Goal: Find specific page/section

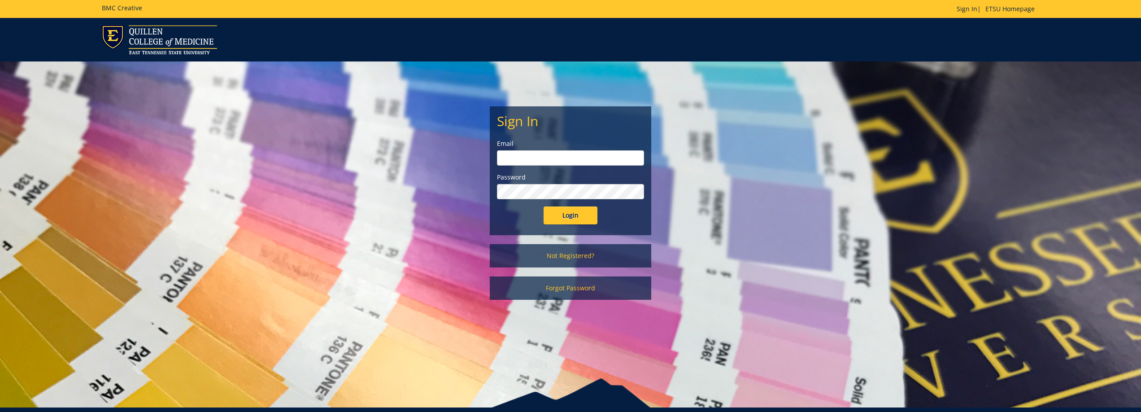
click at [539, 156] on input "email" at bounding box center [570, 157] width 147 height 15
click at [613, 131] on form "Sign In Email Password Login" at bounding box center [570, 169] width 147 height 111
click at [573, 156] on input "email" at bounding box center [570, 157] width 147 height 15
type input "identity@etsu.edu"
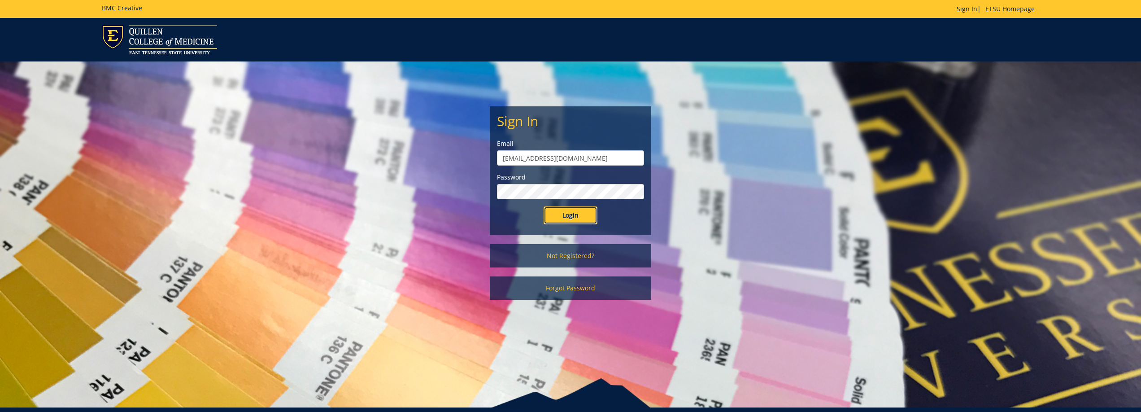
click at [569, 212] on input "Login" at bounding box center [571, 215] width 54 height 18
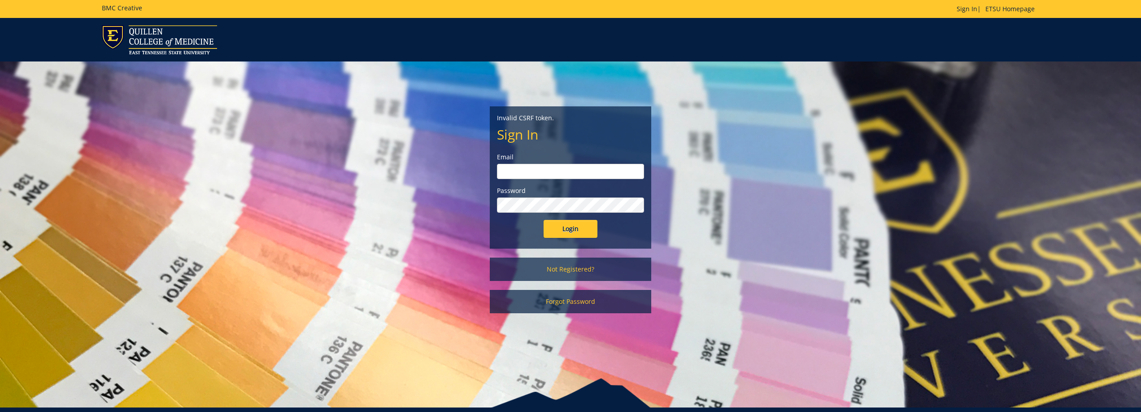
click at [547, 170] on input "email" at bounding box center [570, 171] width 147 height 15
type input "identity@etsu.edu"
click at [565, 227] on input "Login" at bounding box center [571, 229] width 54 height 18
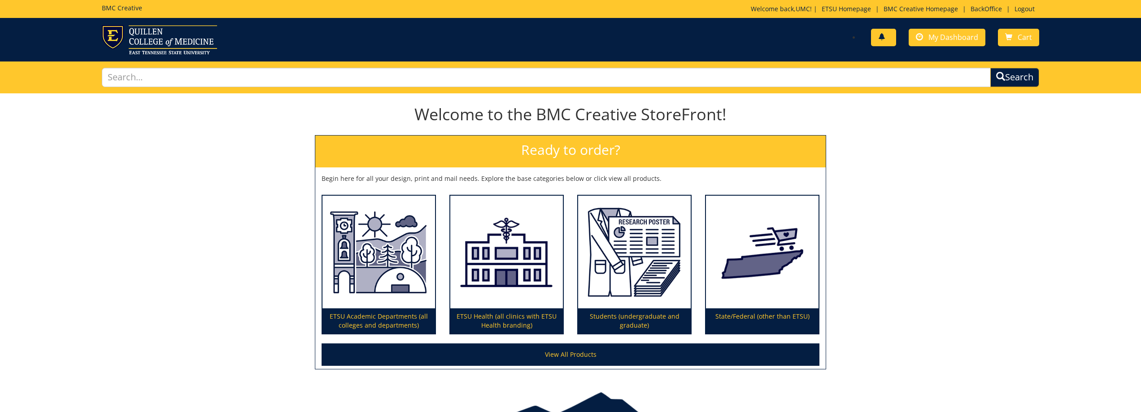
click at [892, 34] on link at bounding box center [883, 37] width 25 height 17
click at [902, 120] on div "Welcome to the BMC Creative StoreFront! Ready to order? Begin here for all your…" at bounding box center [570, 236] width 1141 height 280
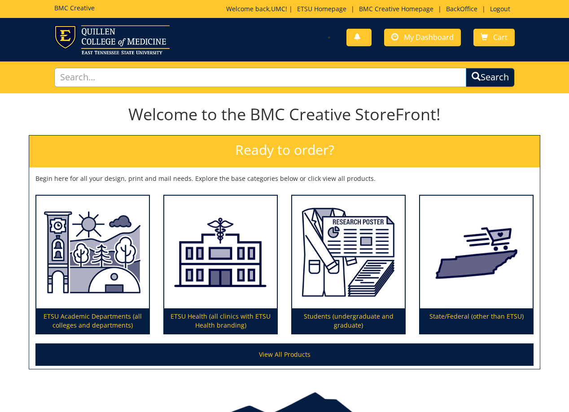
click at [148, 72] on input "text" at bounding box center [260, 77] width 412 height 19
type input "260278"
click at [466, 68] on button "Search" at bounding box center [490, 77] width 49 height 19
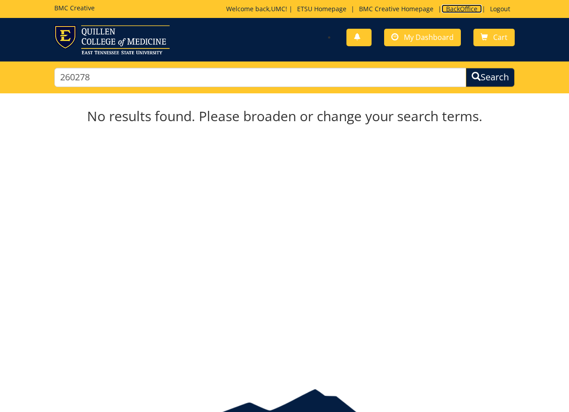
click at [455, 7] on link "BackOffice" at bounding box center [461, 8] width 40 height 9
